Goal: Task Accomplishment & Management: Use online tool/utility

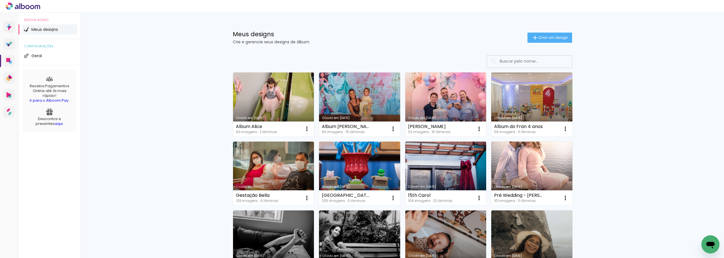
click at [288, 100] on link "Criado em [DATE]" at bounding box center [273, 104] width 81 height 64
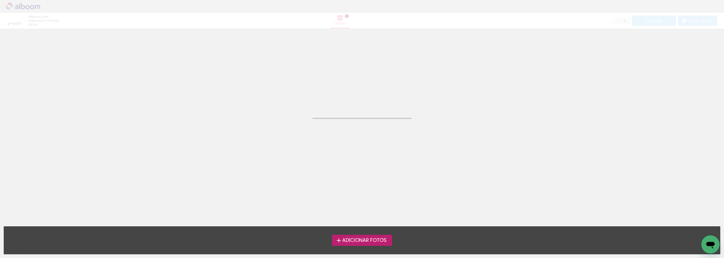
click at [288, 100] on neon-animated-pages "Confirmar Cancelar" at bounding box center [362, 143] width 724 height 229
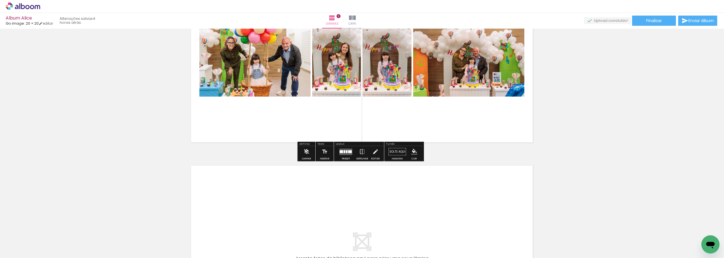
scroll to position [283, 0]
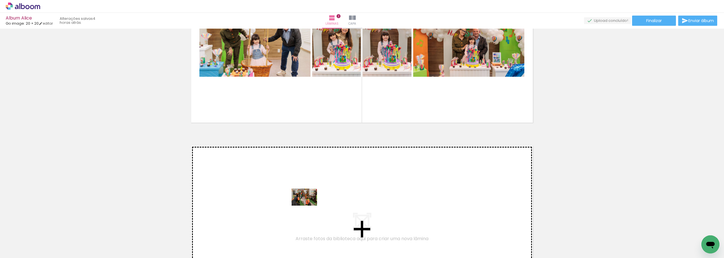
drag, startPoint x: 311, startPoint y: 242, endPoint x: 309, endPoint y: 205, distance: 37.2
click at [309, 205] on quentale-workspace at bounding box center [362, 129] width 724 height 258
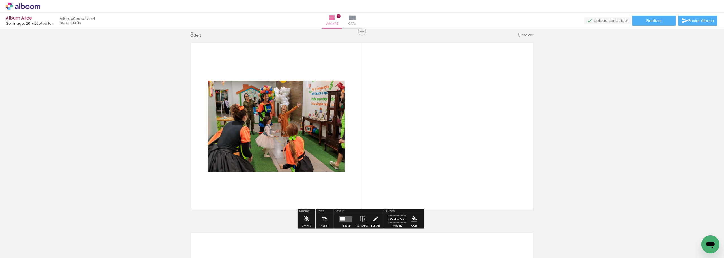
scroll to position [386, 0]
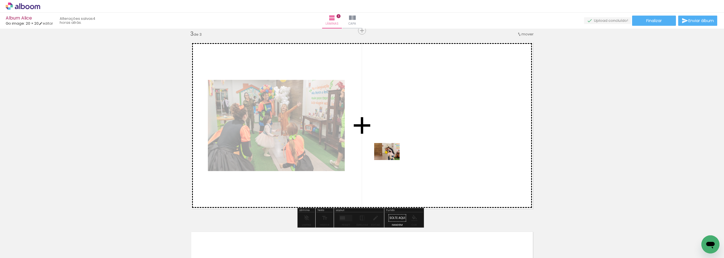
drag, startPoint x: 344, startPoint y: 244, endPoint x: 391, endPoint y: 160, distance: 96.5
click at [391, 160] on quentale-workspace at bounding box center [362, 129] width 724 height 258
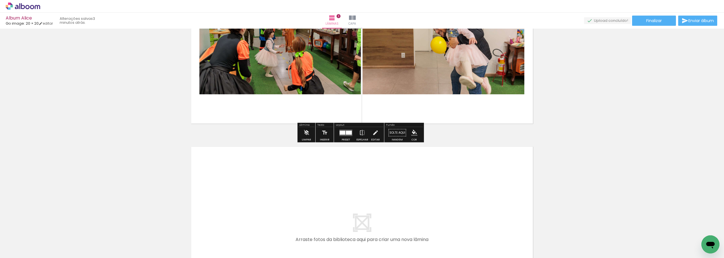
scroll to position [473, 0]
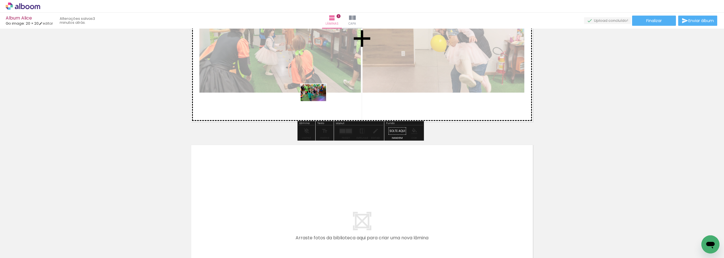
drag, startPoint x: 111, startPoint y: 243, endPoint x: 318, endPoint y: 101, distance: 250.6
click at [318, 101] on quentale-workspace at bounding box center [362, 129] width 724 height 258
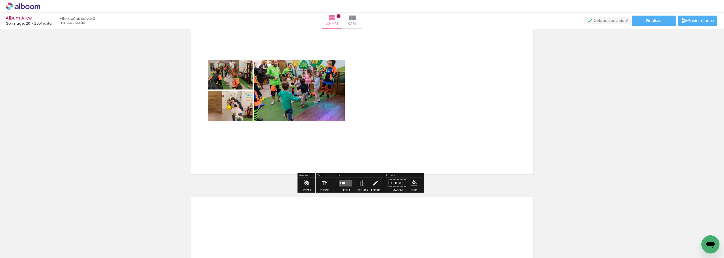
scroll to position [445, 0]
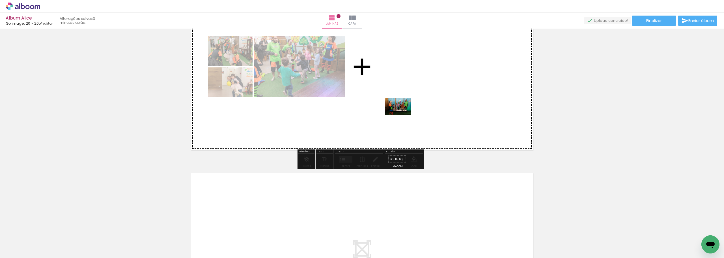
drag, startPoint x: 80, startPoint y: 238, endPoint x: 402, endPoint y: 115, distance: 344.9
click at [402, 115] on quentale-workspace at bounding box center [362, 129] width 724 height 258
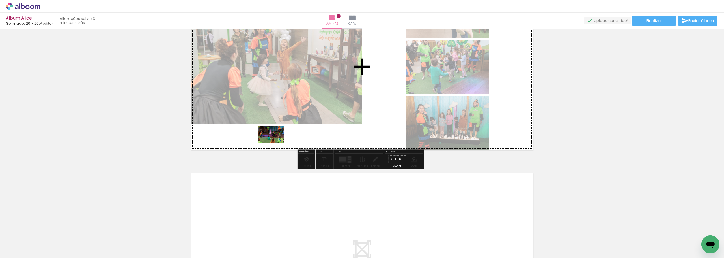
drag, startPoint x: 205, startPoint y: 238, endPoint x: 275, endPoint y: 143, distance: 118.2
click at [275, 143] on quentale-workspace at bounding box center [362, 129] width 724 height 258
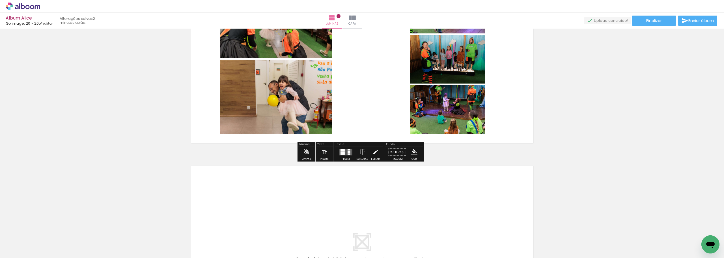
scroll to position [453, 0]
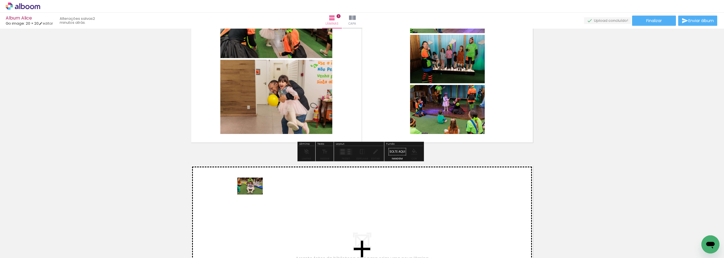
drag, startPoint x: 141, startPoint y: 241, endPoint x: 254, endPoint y: 194, distance: 122.0
click at [254, 194] on quentale-workspace at bounding box center [362, 129] width 724 height 258
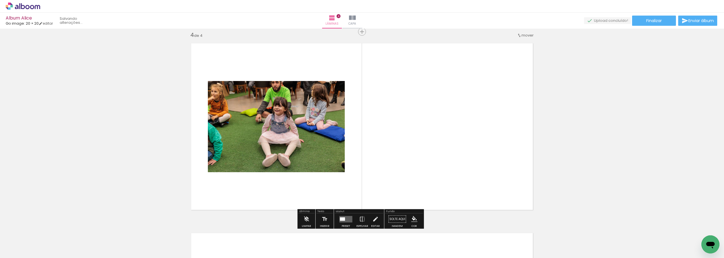
scroll to position [576, 0]
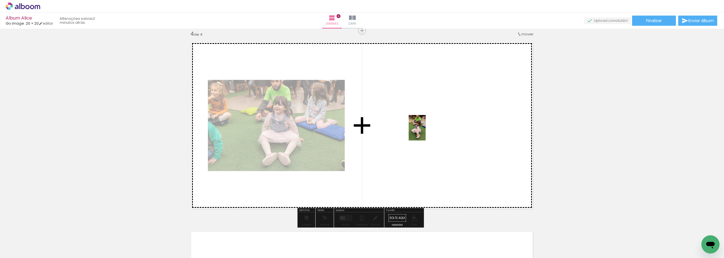
drag, startPoint x: 175, startPoint y: 237, endPoint x: 437, endPoint y: 127, distance: 284.2
click at [437, 127] on quentale-workspace at bounding box center [362, 129] width 724 height 258
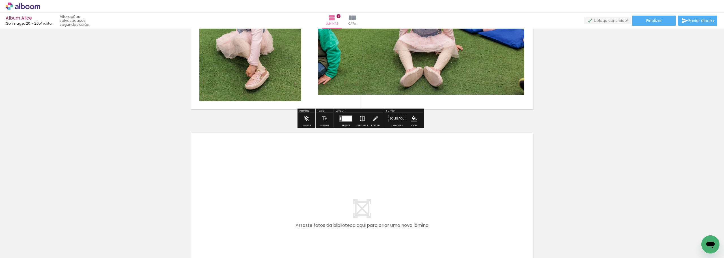
scroll to position [774, 0]
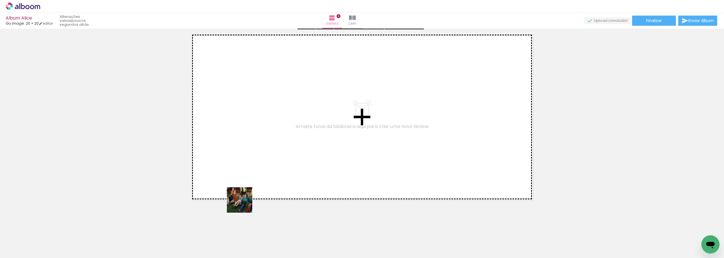
drag, startPoint x: 241, startPoint y: 242, endPoint x: 250, endPoint y: 170, distance: 72.4
click at [250, 170] on quentale-workspace at bounding box center [362, 129] width 724 height 258
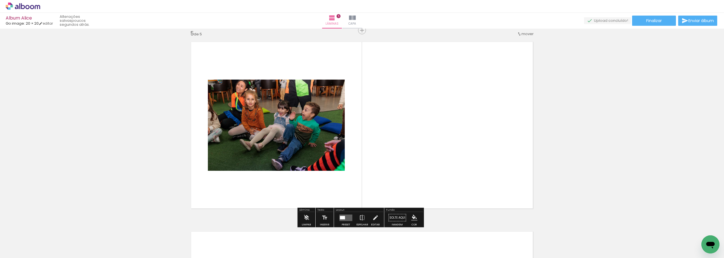
scroll to position [765, 0]
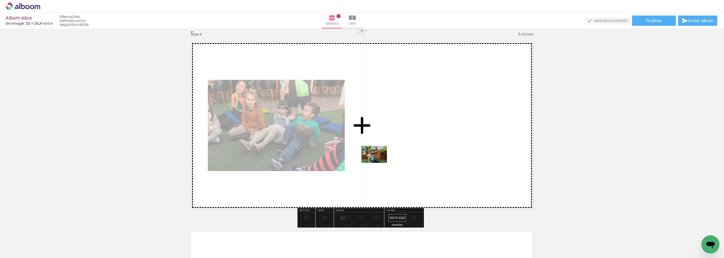
drag, startPoint x: 266, startPoint y: 238, endPoint x: 397, endPoint y: 154, distance: 155.5
click at [397, 154] on quentale-workspace at bounding box center [362, 129] width 724 height 258
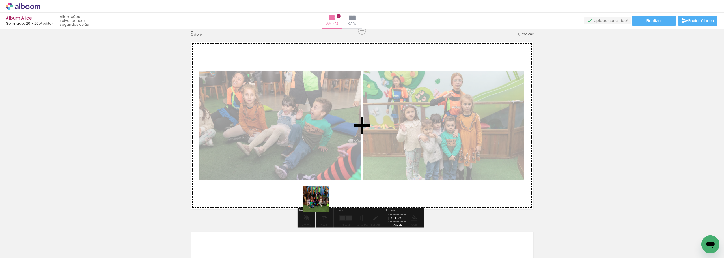
drag, startPoint x: 303, startPoint y: 239, endPoint x: 322, endPoint y: 201, distance: 42.4
click at [322, 201] on quentale-workspace at bounding box center [362, 129] width 724 height 258
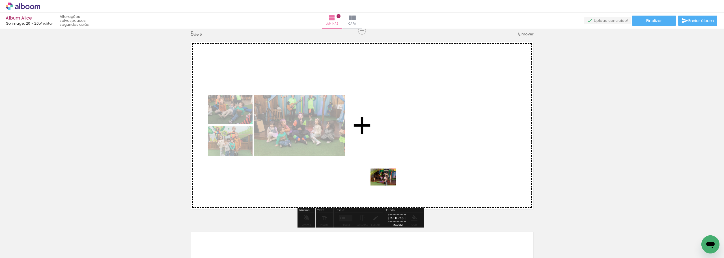
drag, startPoint x: 333, startPoint y: 240, endPoint x: 392, endPoint y: 179, distance: 84.6
click at [392, 179] on quentale-workspace at bounding box center [362, 129] width 724 height 258
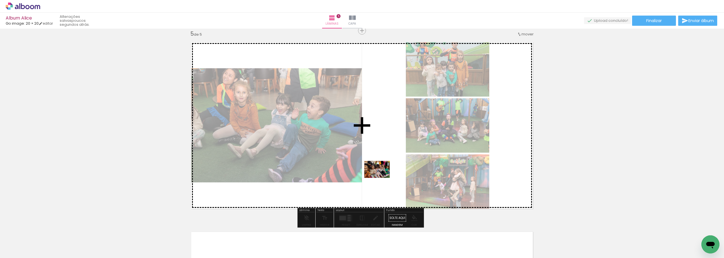
drag, startPoint x: 368, startPoint y: 242, endPoint x: 381, endPoint y: 178, distance: 66.1
click at [381, 178] on quentale-workspace at bounding box center [362, 129] width 724 height 258
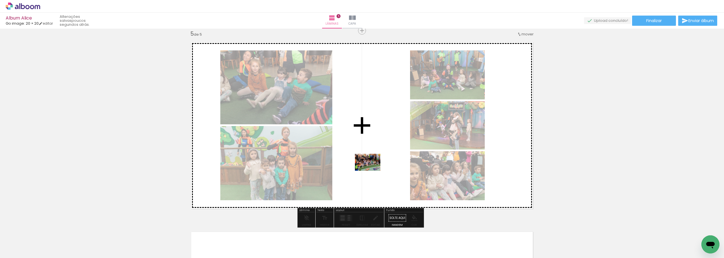
drag, startPoint x: 429, startPoint y: 243, endPoint x: 371, endPoint y: 169, distance: 93.7
click at [371, 169] on quentale-workspace at bounding box center [362, 129] width 724 height 258
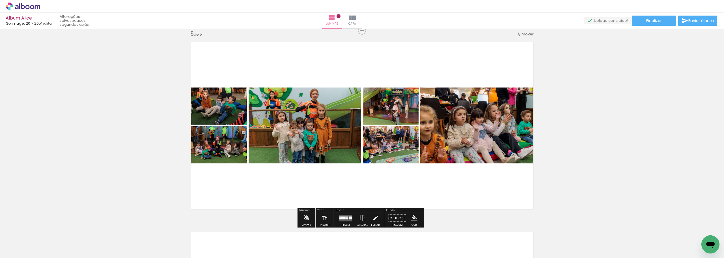
click at [343, 217] on div at bounding box center [343, 217] width 4 height 3
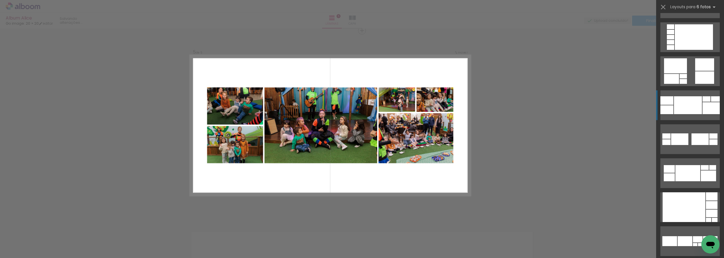
scroll to position [170, 0]
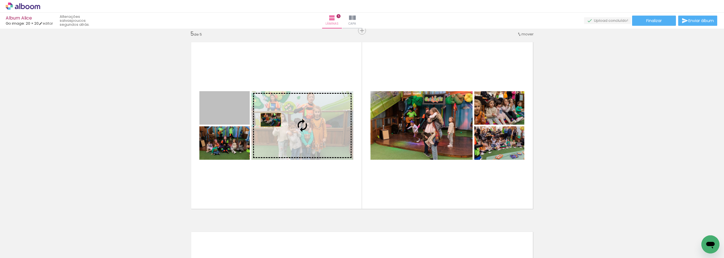
drag, startPoint x: 228, startPoint y: 115, endPoint x: 278, endPoint y: 123, distance: 50.5
click at [0, 0] on slot at bounding box center [0, 0] width 0 height 0
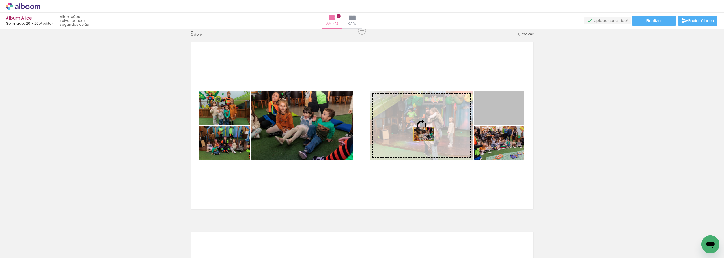
drag, startPoint x: 507, startPoint y: 114, endPoint x: 421, endPoint y: 134, distance: 88.2
click at [0, 0] on slot at bounding box center [0, 0] width 0 height 0
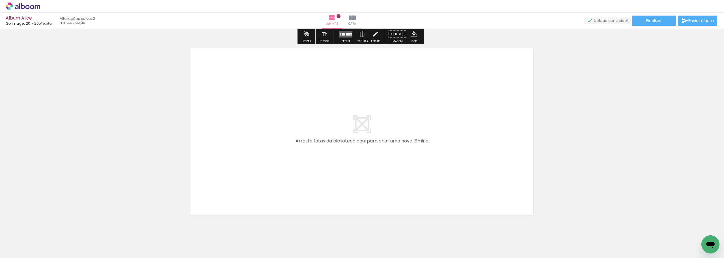
scroll to position [963, 0]
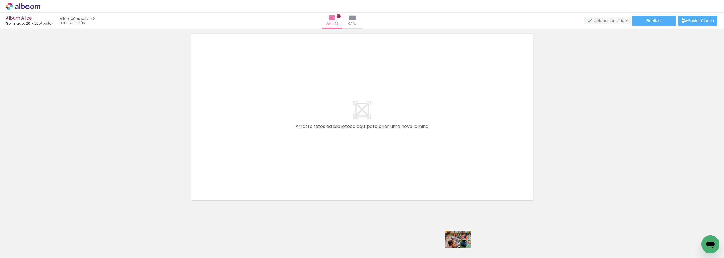
drag, startPoint x: 462, startPoint y: 243, endPoint x: 462, endPoint y: 247, distance: 4.8
click at [462, 247] on div at bounding box center [457, 238] width 28 height 19
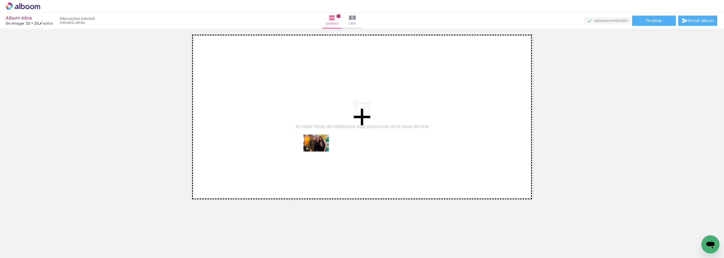
drag, startPoint x: 400, startPoint y: 240, endPoint x: 320, endPoint y: 151, distance: 119.2
click at [320, 151] on quentale-workspace at bounding box center [362, 129] width 724 height 258
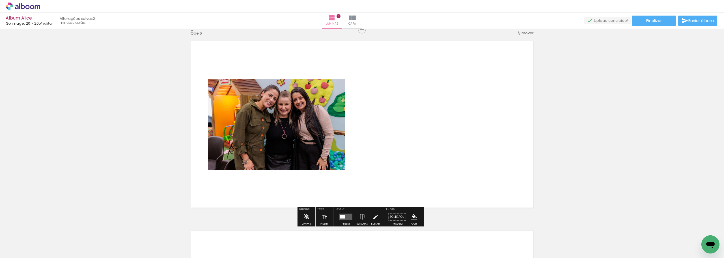
scroll to position [955, 0]
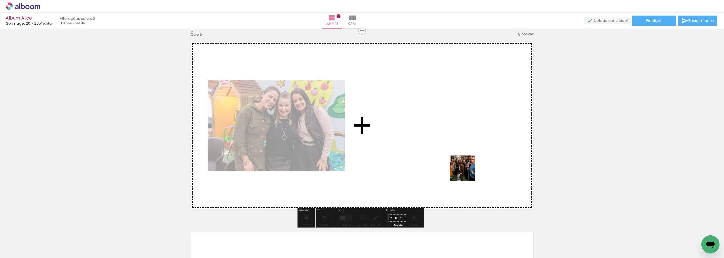
drag, startPoint x: 582, startPoint y: 237, endPoint x: 466, endPoint y: 171, distance: 133.5
click at [466, 171] on quentale-workspace at bounding box center [362, 129] width 724 height 258
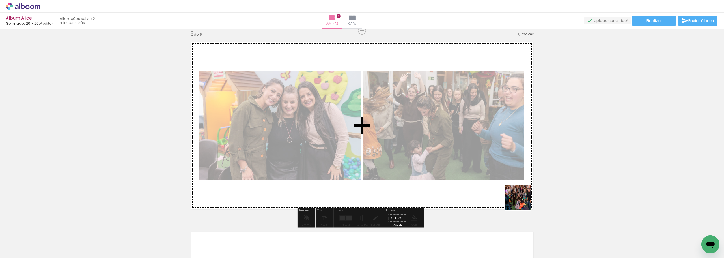
drag, startPoint x: 618, startPoint y: 244, endPoint x: 484, endPoint y: 185, distance: 146.7
click at [484, 185] on quentale-workspace at bounding box center [362, 129] width 724 height 258
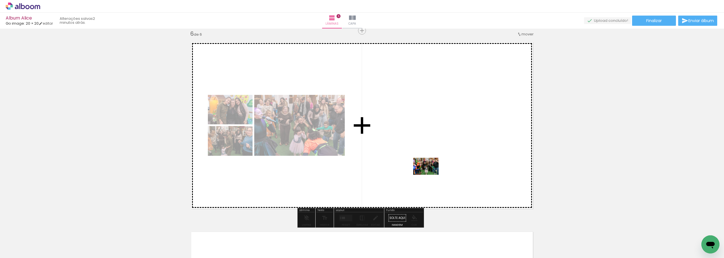
drag, startPoint x: 687, startPoint y: 238, endPoint x: 430, endPoint y: 175, distance: 264.5
click at [430, 175] on quentale-workspace at bounding box center [362, 129] width 724 height 258
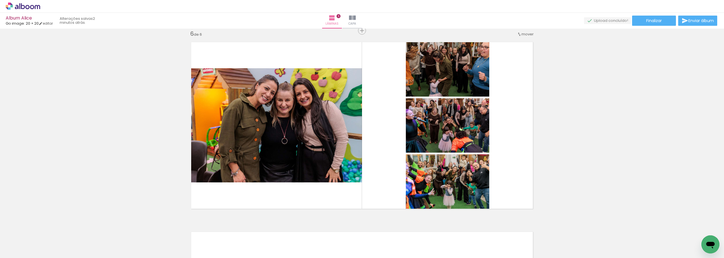
scroll to position [0, 736]
click at [26, 240] on input "Todas as fotos" at bounding box center [15, 240] width 21 height 5
click at [0, 0] on slot "Não utilizadas" at bounding box center [0, 0] width 0 height 0
type input "Não utilizadas"
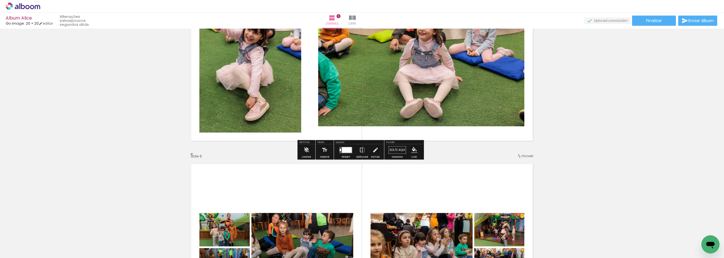
scroll to position [531, 0]
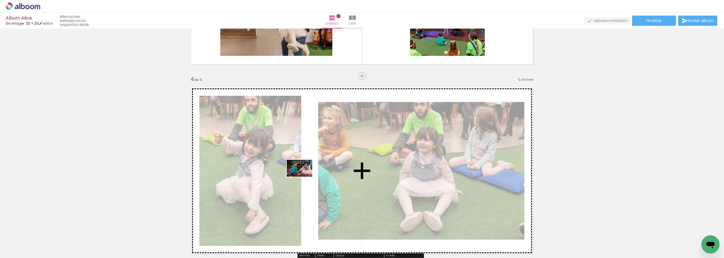
drag, startPoint x: 90, startPoint y: 243, endPoint x: 304, endPoint y: 176, distance: 224.2
click at [304, 176] on quentale-workspace at bounding box center [362, 129] width 724 height 258
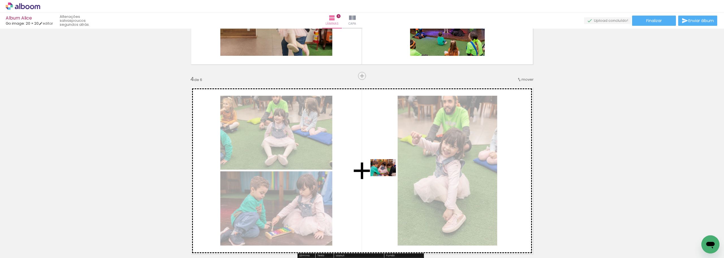
drag, startPoint x: 130, startPoint y: 228, endPoint x: 388, endPoint y: 176, distance: 263.7
click at [388, 176] on quentale-workspace at bounding box center [362, 129] width 724 height 258
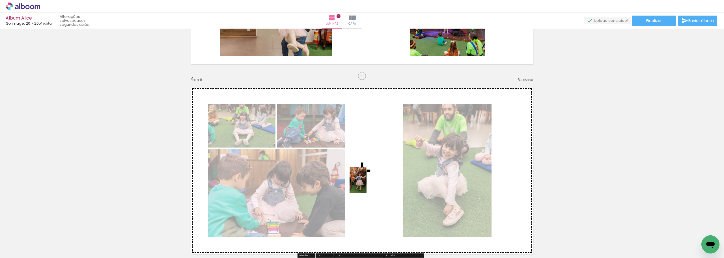
drag, startPoint x: 115, startPoint y: 239, endPoint x: 371, endPoint y: 184, distance: 261.9
click at [371, 184] on quentale-workspace at bounding box center [362, 129] width 724 height 258
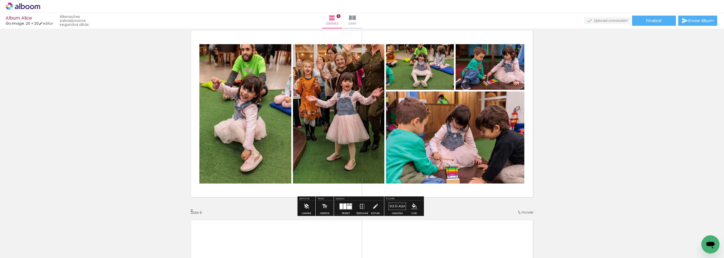
scroll to position [644, 0]
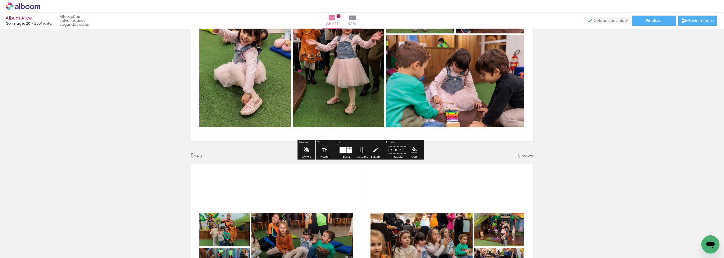
click at [345, 149] on div at bounding box center [344, 150] width 3 height 6
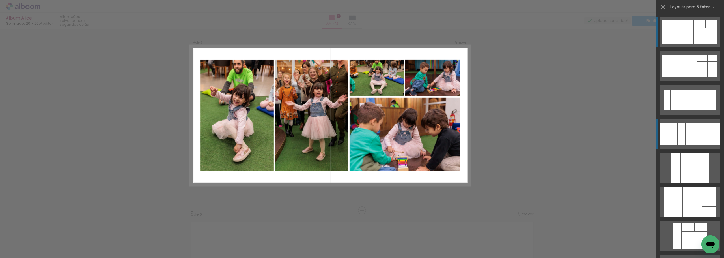
scroll to position [576, 0]
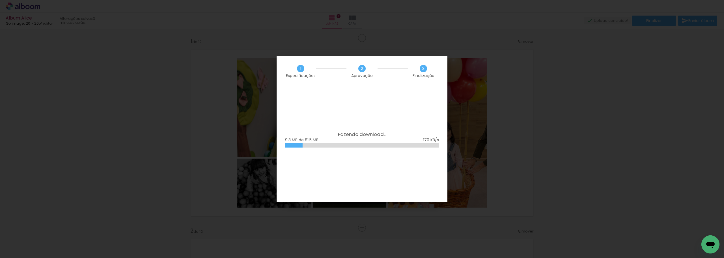
scroll to position [396, 0]
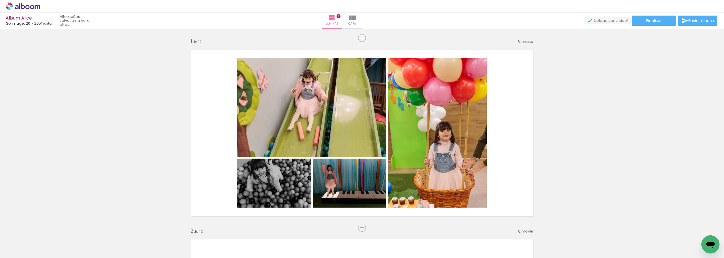
scroll to position [396, 0]
